Goal: Task Accomplishment & Management: Manage account settings

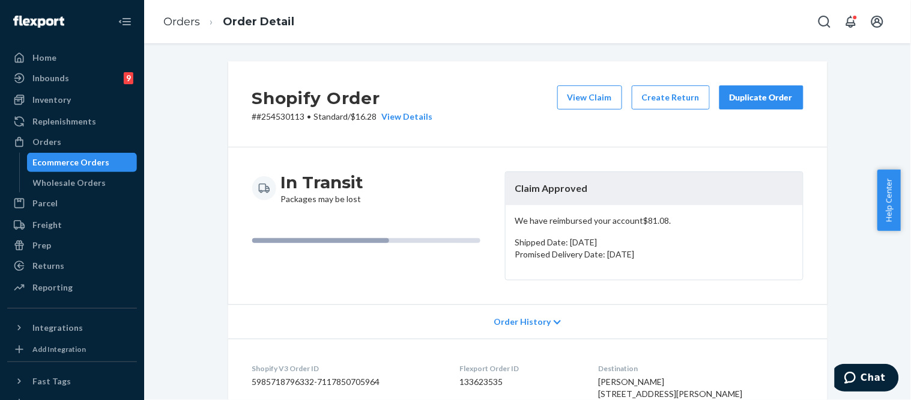
click at [746, 99] on div "Duplicate Order" at bounding box center [762, 97] width 64 height 12
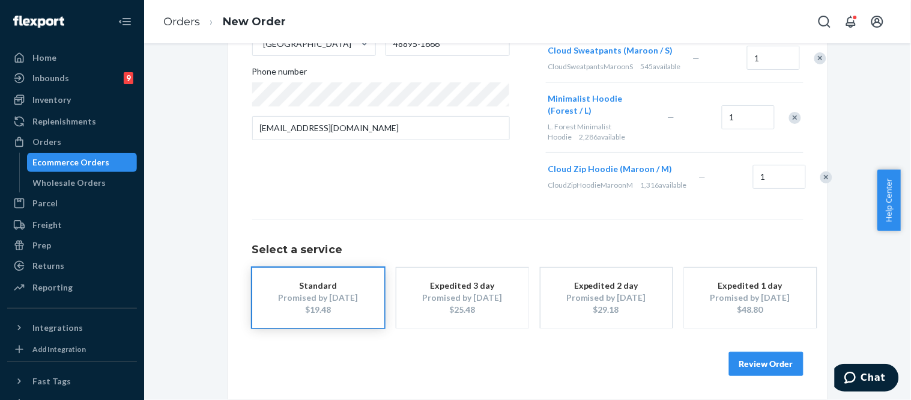
scroll to position [299, 0]
click at [738, 363] on button "Review Order" at bounding box center [766, 363] width 74 height 24
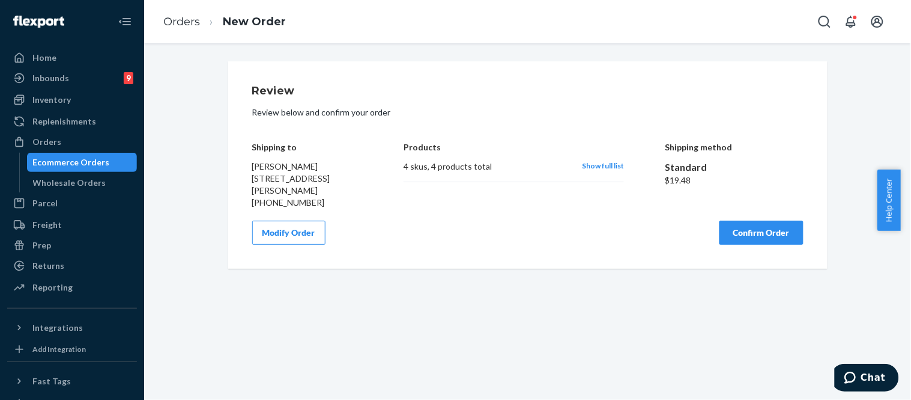
scroll to position [0, 0]
click at [776, 230] on button "Confirm Order" at bounding box center [762, 232] width 84 height 24
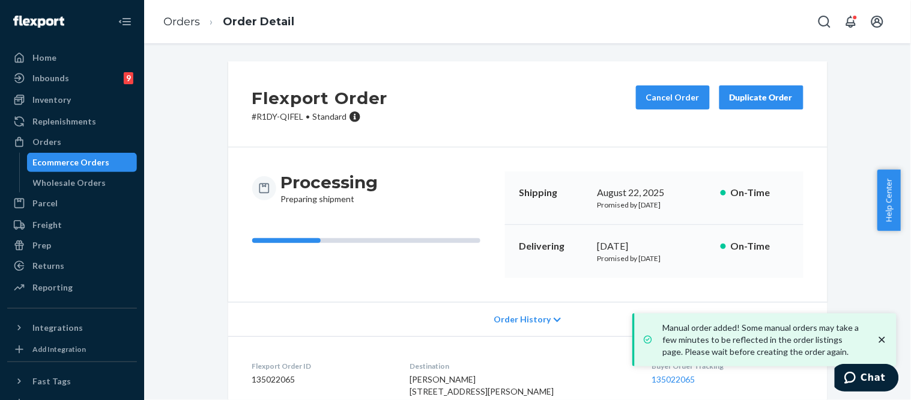
click at [273, 115] on p "# R1DY-QIFEL • Standard" at bounding box center [320, 117] width 136 height 12
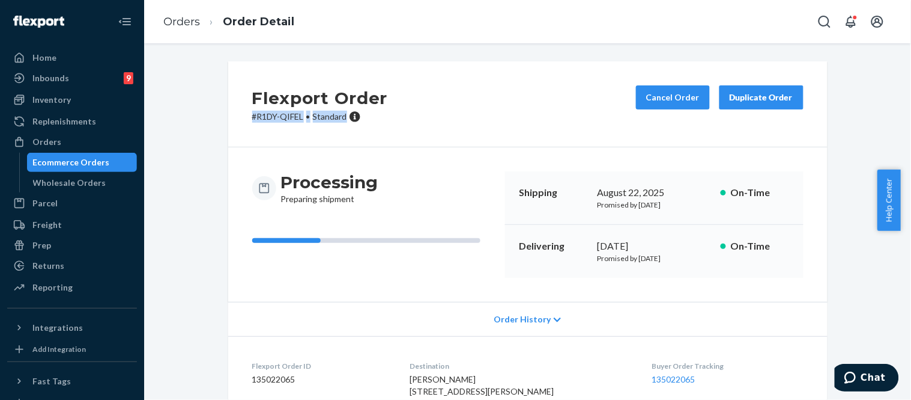
click at [273, 115] on p "# R1DY-QIFEL • Standard" at bounding box center [320, 117] width 136 height 12
drag, startPoint x: 273, startPoint y: 115, endPoint x: 267, endPoint y: 151, distance: 36.6
click at [267, 151] on div "Processing Preparing shipment Shipping [DATE] Promised by [DATE] On-Time Delive…" at bounding box center [528, 224] width 600 height 154
click at [271, 119] on p "# R1DY-QIFEL • Standard" at bounding box center [320, 117] width 136 height 12
click at [271, 118] on p "# R1DY-QIFEL • Standard" at bounding box center [320, 117] width 136 height 12
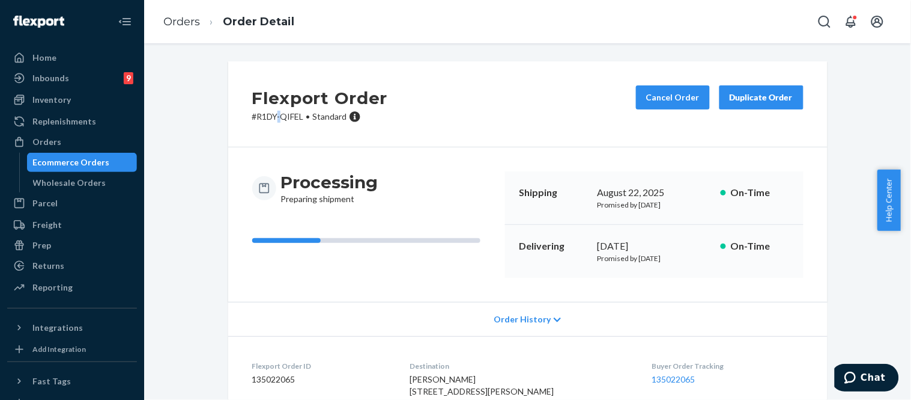
click at [271, 117] on p "# R1DY-QIFEL • Standard" at bounding box center [320, 117] width 136 height 12
click at [260, 112] on p "# R1DY-QIFEL • Standard" at bounding box center [320, 117] width 136 height 12
click at [261, 112] on p "# R1DY-QIFEL • Standard" at bounding box center [320, 117] width 136 height 12
click at [266, 153] on div "Processing Preparing shipment Shipping [DATE] Promised by [DATE] On-Time Delive…" at bounding box center [528, 224] width 600 height 154
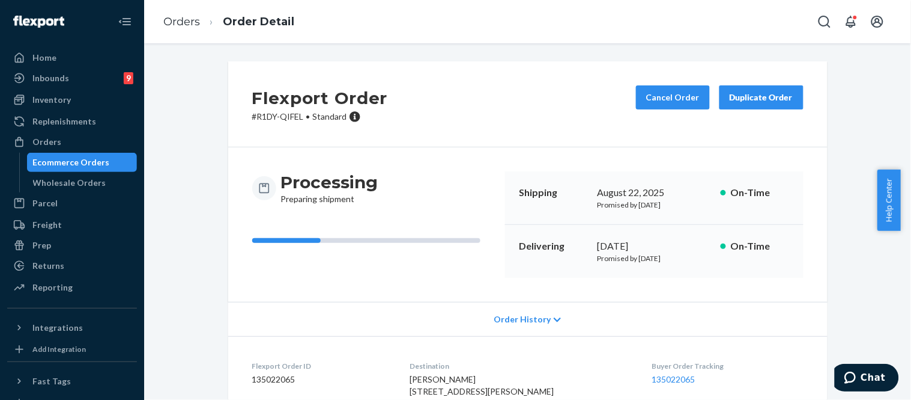
click at [291, 115] on p "# R1DY-QIFEL • Standard" at bounding box center [320, 117] width 136 height 12
click at [284, 143] on div "Flexport Order # R1DY-QIFEL • Standard Cancel Order Duplicate Order" at bounding box center [528, 104] width 600 height 86
click at [252, 171] on div "Processing Preparing shipment" at bounding box center [373, 188] width 243 height 34
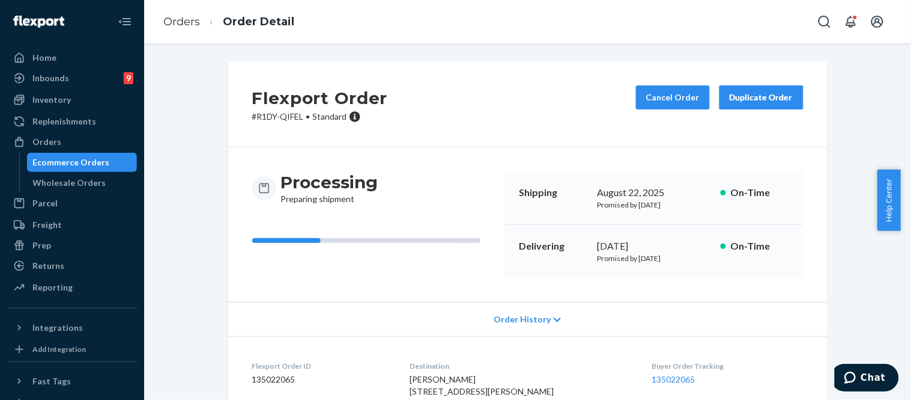
click at [251, 80] on div "Flexport Order # R1DY-QIFEL • Standard Cancel Order Duplicate Order" at bounding box center [528, 104] width 600 height 86
drag, startPoint x: 297, startPoint y: 117, endPoint x: 262, endPoint y: 112, distance: 35.2
click at [262, 112] on p "# R1DY-QIFEL • Standard" at bounding box center [320, 117] width 136 height 12
click at [261, 140] on div "Flexport Order # R1DY-QIFEL • Standard Cancel Order Duplicate Order" at bounding box center [528, 104] width 600 height 86
click at [311, 145] on div "Flexport Order # R1DY-QIFEL • Standard Cancel Order Duplicate Order" at bounding box center [528, 104] width 600 height 86
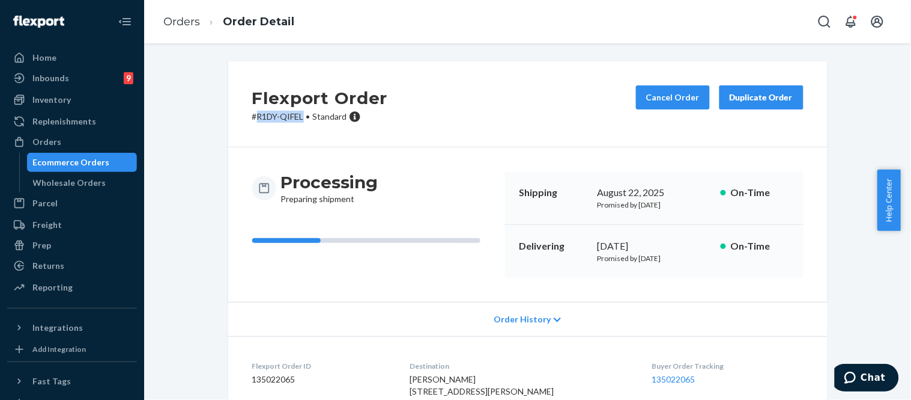
drag, startPoint x: 298, startPoint y: 115, endPoint x: 254, endPoint y: 115, distance: 43.9
click at [254, 115] on p "# R1DY-QIFEL • Standard" at bounding box center [320, 117] width 136 height 12
copy p "R1DY-QIFEL"
